Goal: Transaction & Acquisition: Purchase product/service

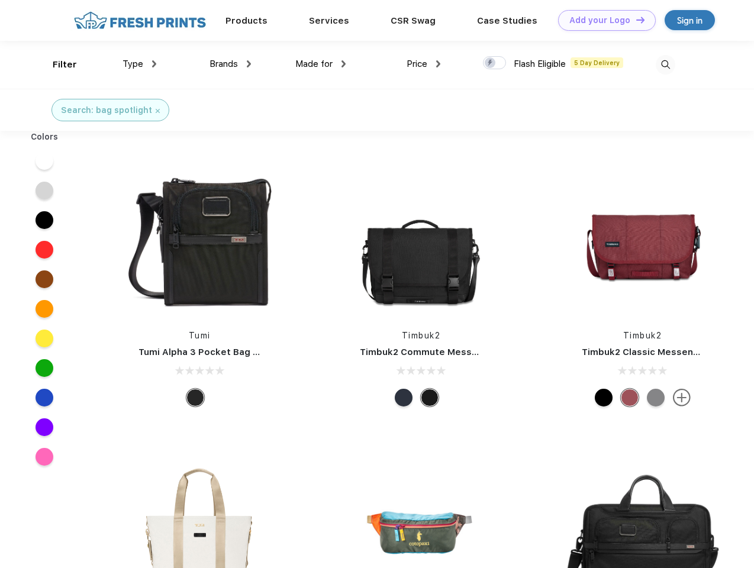
click at [602, 20] on link "Add your Logo Design Tool" at bounding box center [607, 20] width 98 height 21
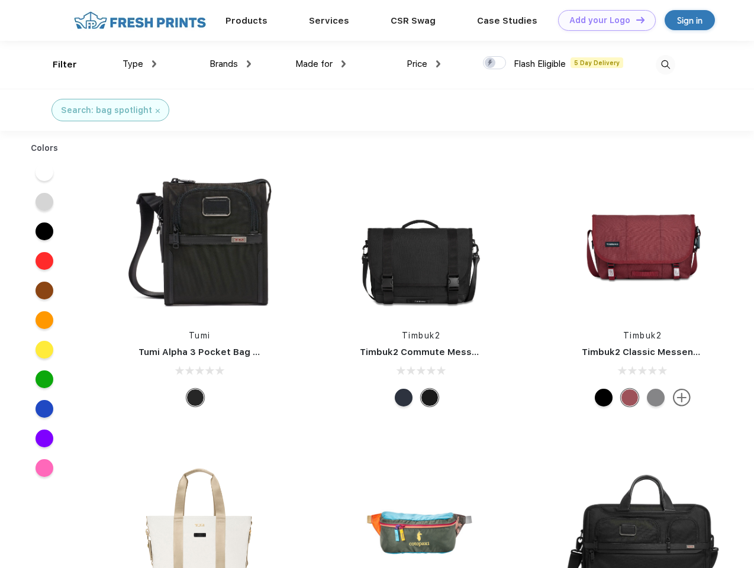
click at [0, 0] on div "Design Tool" at bounding box center [0, 0] width 0 height 0
click at [635, 20] on link "Add your Logo Design Tool" at bounding box center [607, 20] width 98 height 21
click at [57, 64] on div "Filter" at bounding box center [65, 65] width 24 height 14
click at [140, 64] on span "Type" at bounding box center [132, 64] width 21 height 11
click at [230, 64] on span "Brands" at bounding box center [223, 64] width 28 height 11
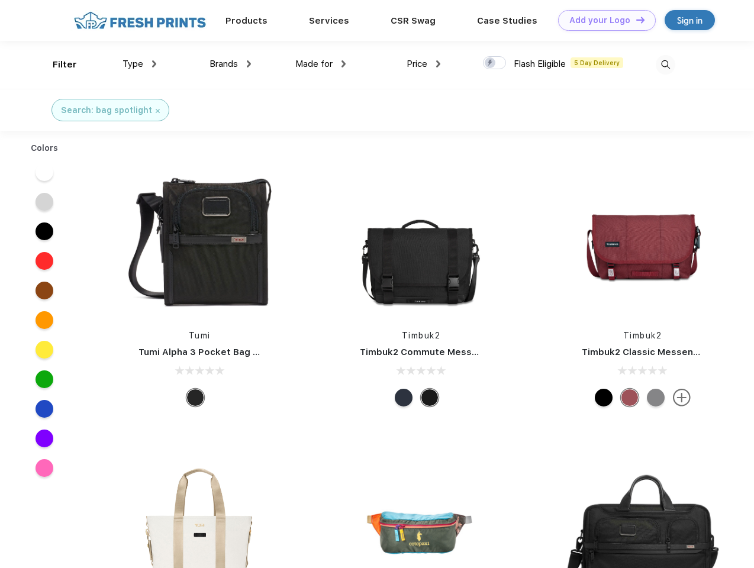
click at [321, 64] on span "Made for" at bounding box center [313, 64] width 37 height 11
click at [424, 64] on span "Price" at bounding box center [416, 64] width 21 height 11
click at [495, 63] on div at bounding box center [494, 62] width 23 height 13
click at [491, 63] on input "checkbox" at bounding box center [487, 60] width 8 height 8
click at [665, 64] on img at bounding box center [666, 65] width 20 height 20
